Goal: Information Seeking & Learning: Learn about a topic

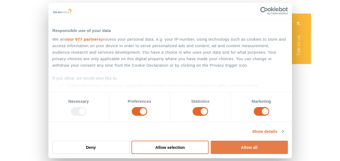
click at [242, 145] on button "Allow all" at bounding box center [248, 146] width 77 height 13
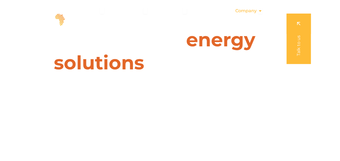
click at [259, 11] on icon "Menu" at bounding box center [260, 11] width 4 height 4
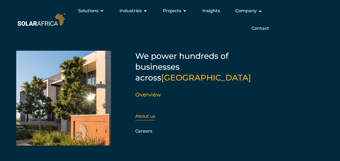
click at [146, 113] on link "About us" at bounding box center [145, 115] width 20 height 5
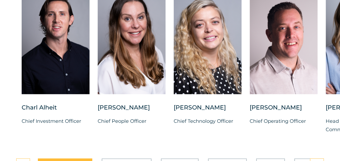
scroll to position [1419, 0]
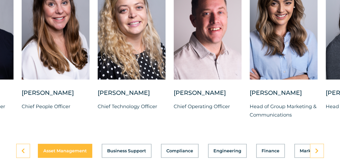
click at [292, 127] on div "Bianca Swanepoel Head of Group Marketing & Communications" at bounding box center [283, 108] width 68 height 38
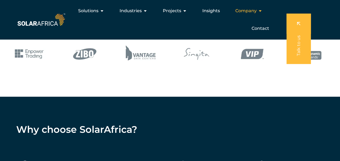
scroll to position [717, 0]
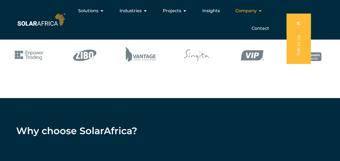
click at [258, 10] on icon "Menu" at bounding box center [260, 11] width 4 height 4
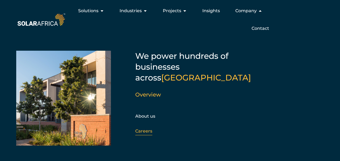
click at [144, 128] on link "Careers" at bounding box center [143, 130] width 17 height 5
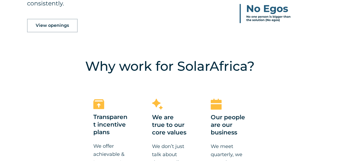
scroll to position [320, 0]
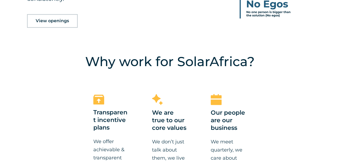
click at [59, 20] on span "View openings" at bounding box center [52, 21] width 33 height 4
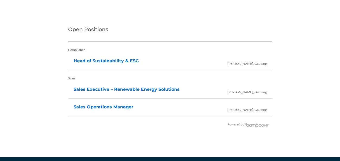
scroll to position [1158, 0]
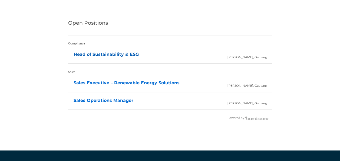
click at [113, 52] on link "Head of Sustainability & ESG" at bounding box center [105, 54] width 65 height 5
